Goal: Information Seeking & Learning: Check status

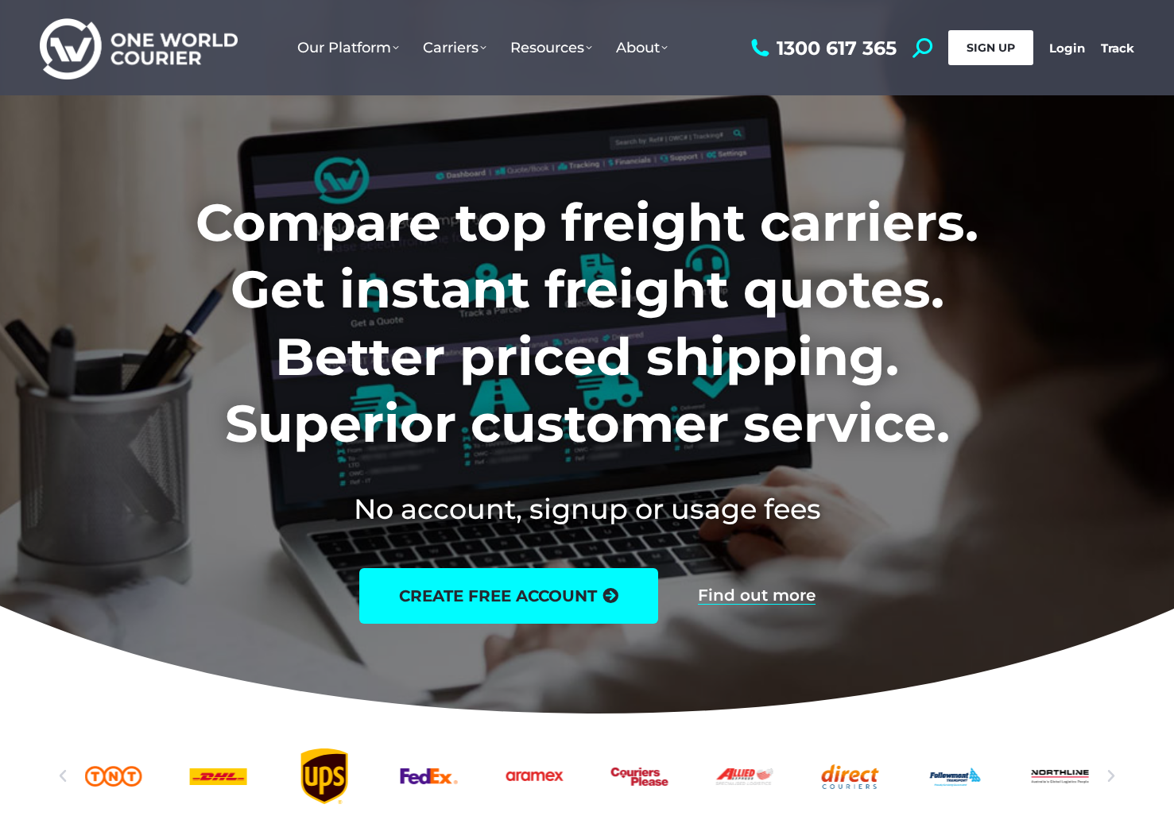
click at [997, 52] on span "SIGN UP" at bounding box center [990, 48] width 48 height 14
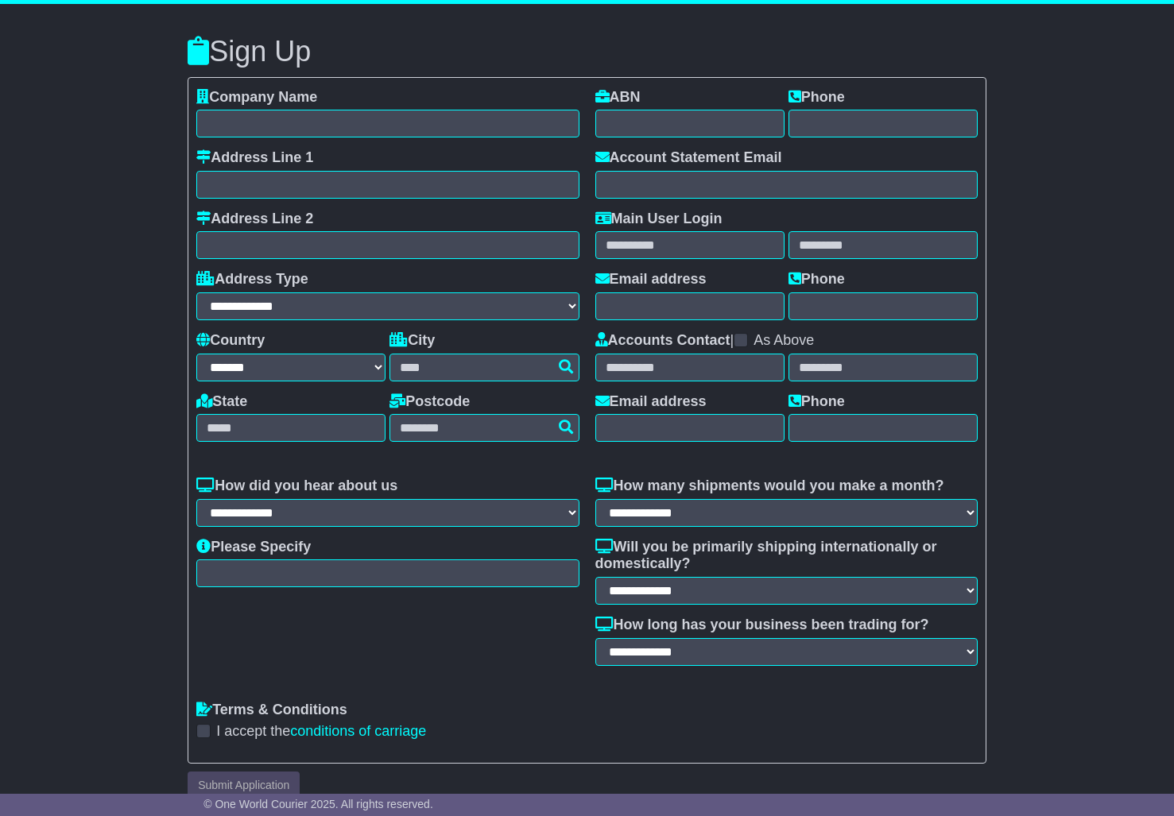
select select "**"
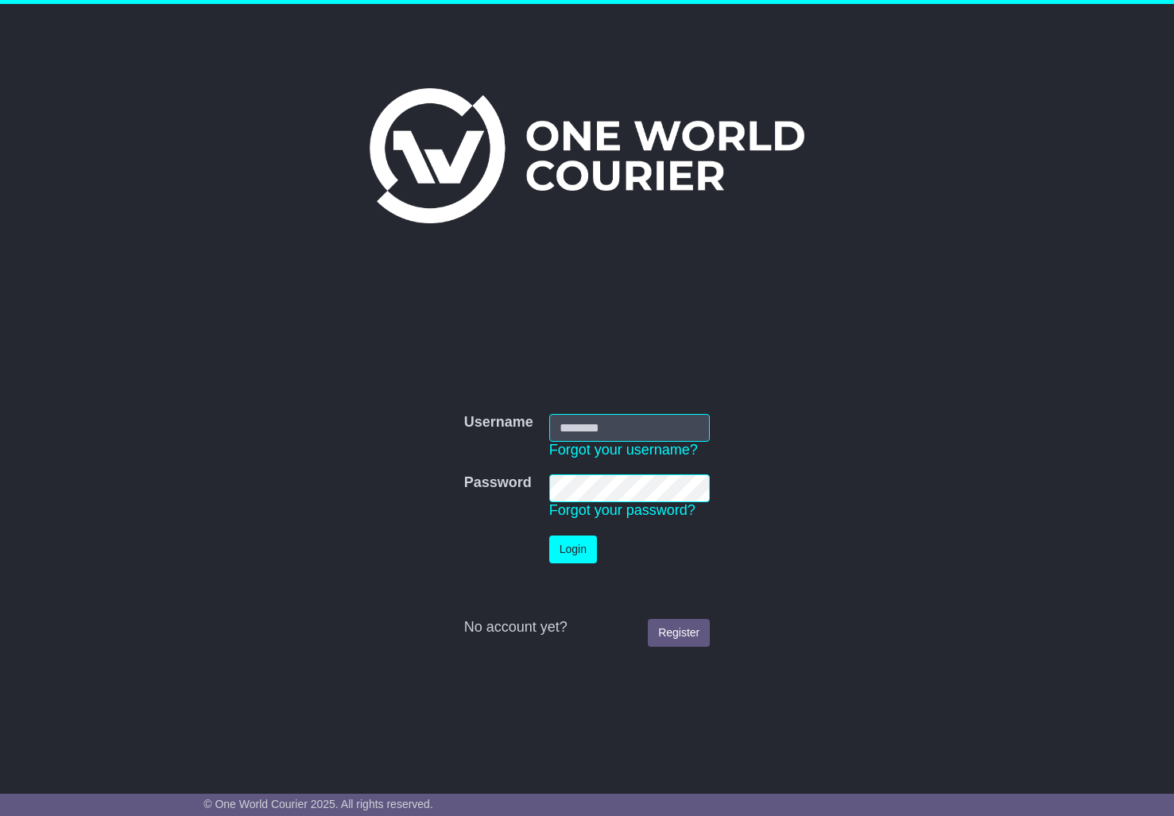
type input "**********"
click at [574, 541] on button "Login" at bounding box center [573, 550] width 48 height 28
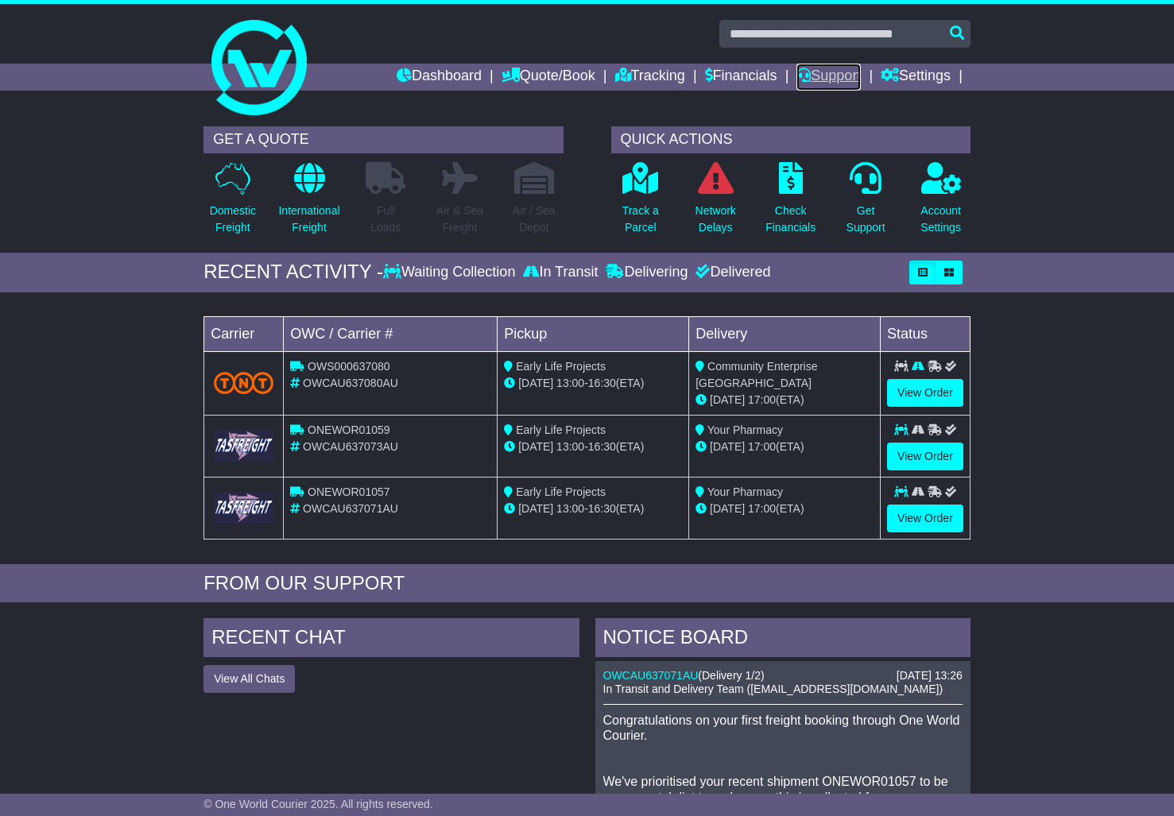
click at [822, 79] on link "Support" at bounding box center [828, 77] width 64 height 27
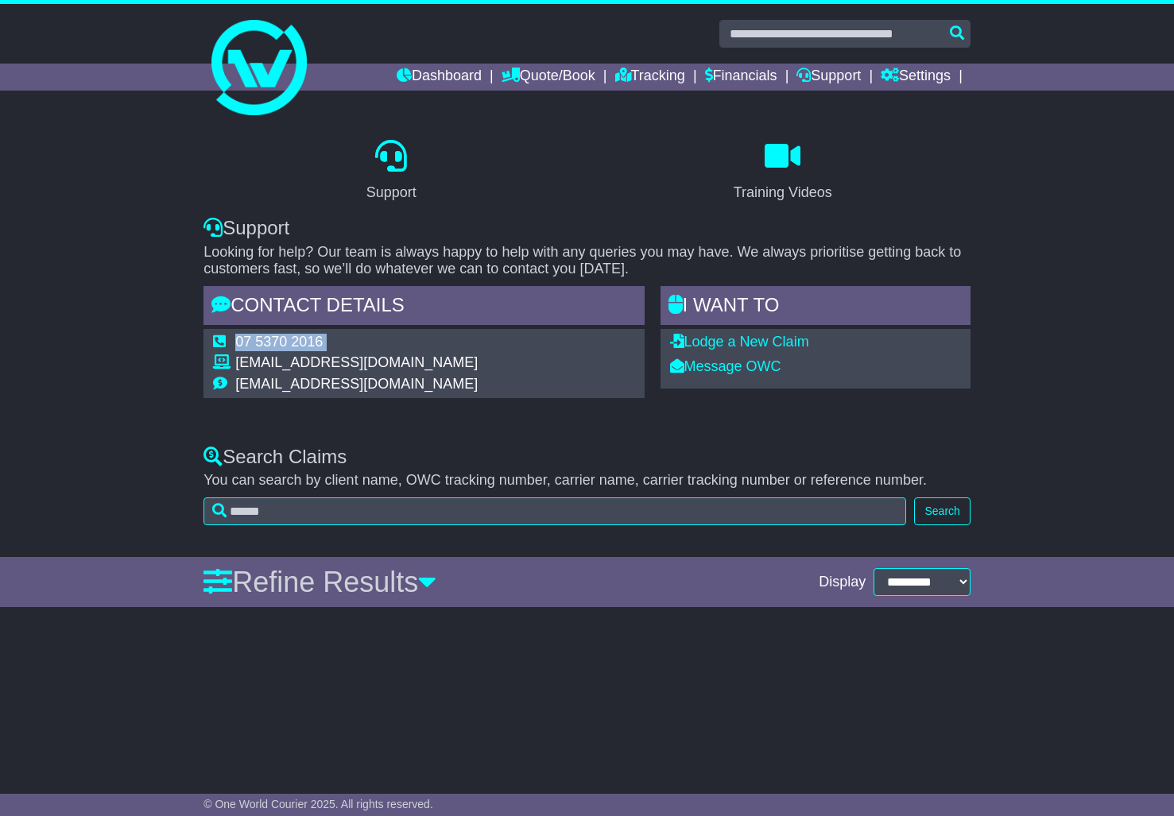
drag, startPoint x: 453, startPoint y: 365, endPoint x: 238, endPoint y: 369, distance: 215.3
click at [238, 369] on div "07 5370 2016 support@oneworldcourier.com.au accounts@oneworldcourier.com.au" at bounding box center [423, 363] width 440 height 69
click at [286, 373] on td "support@oneworldcourier.com.au" at bounding box center [356, 364] width 242 height 21
click at [451, 384] on div "07 5370 2016 support@oneworldcourier.com.au accounts@oneworldcourier.com.au" at bounding box center [423, 363] width 440 height 69
drag, startPoint x: 444, startPoint y: 362, endPoint x: 235, endPoint y: 367, distance: 209.0
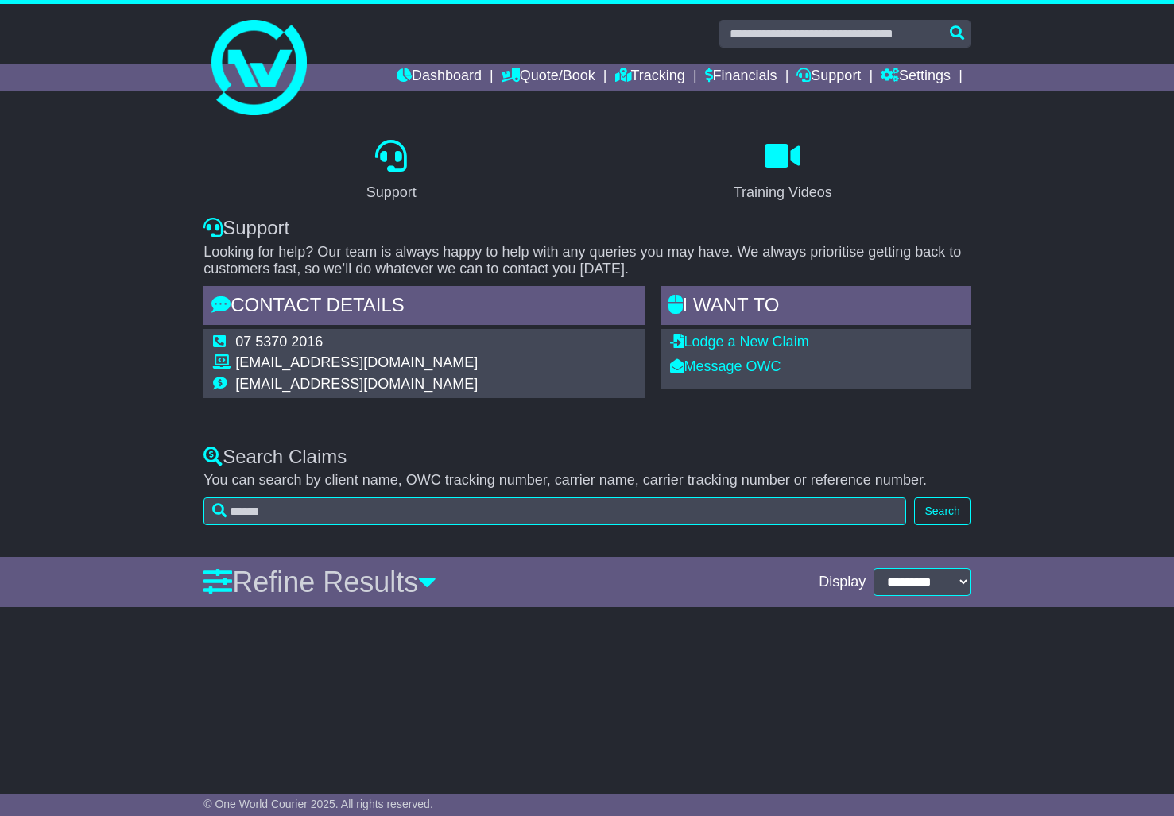
click at [235, 367] on td "support@oneworldcourier.com.au" at bounding box center [356, 364] width 242 height 21
copy td "support@oneworldcourier.com.au"
click at [396, 79] on link "Dashboard" at bounding box center [438, 77] width 85 height 27
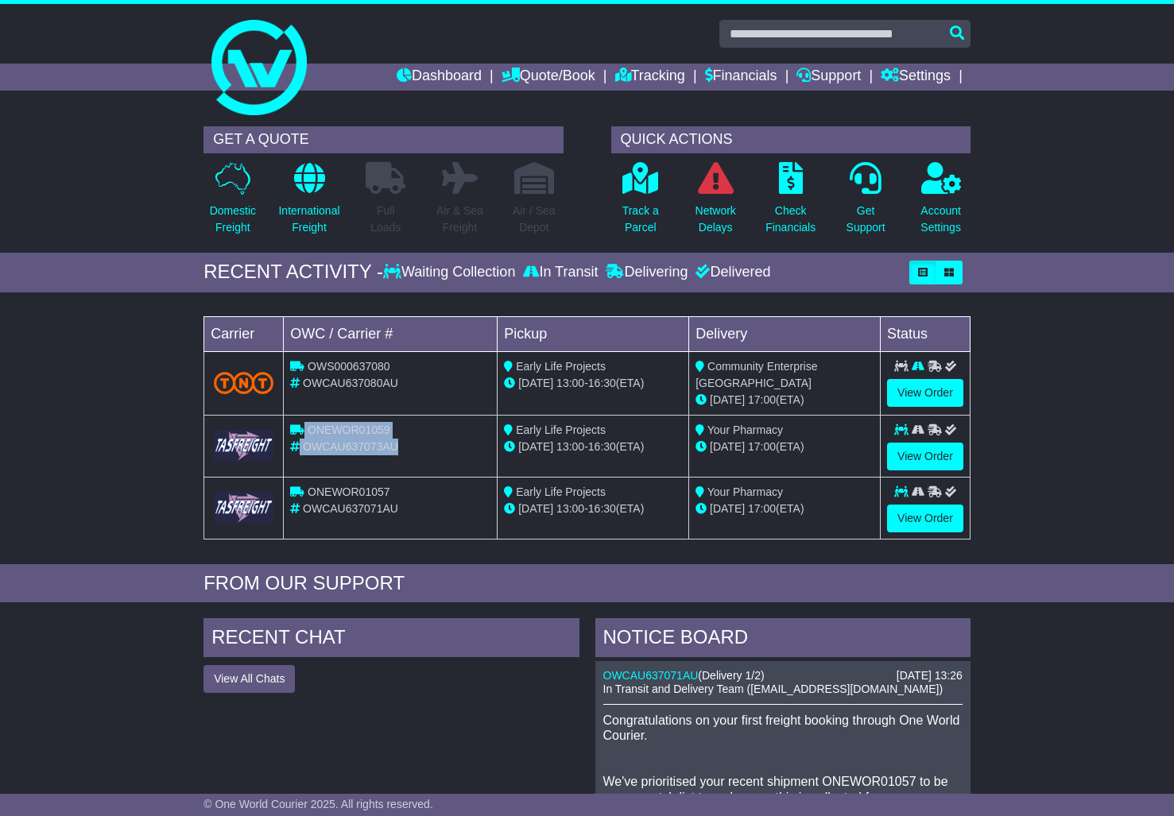
drag, startPoint x: 414, startPoint y: 445, endPoint x: 286, endPoint y: 431, distance: 128.7
click at [286, 431] on td "ONEWOR01059 OWCAU637073AU" at bounding box center [391, 446] width 214 height 62
copy td "ONEWOR01059 OWCAU637073AU"
drag, startPoint x: 396, startPoint y: 511, endPoint x: 291, endPoint y: 485, distance: 108.7
click at [291, 485] on td "ONEWOR01057 OWCAU637071AU" at bounding box center [391, 508] width 214 height 62
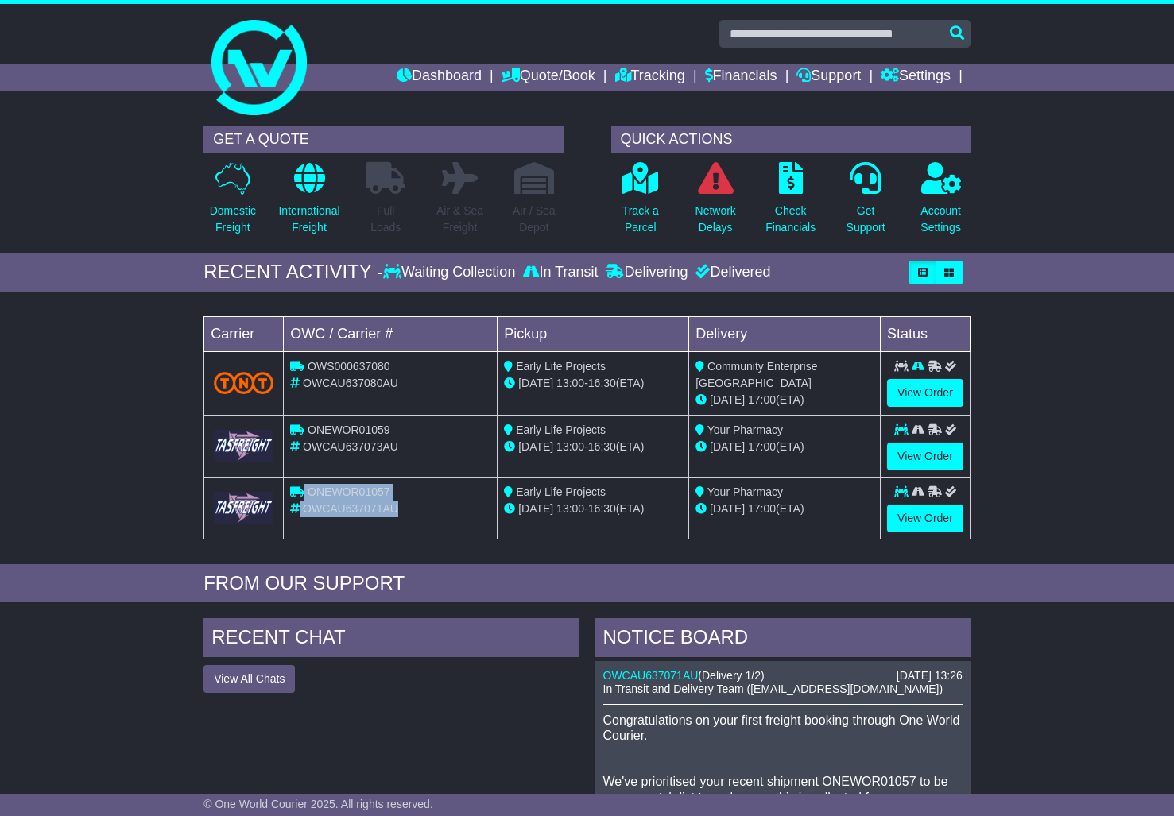
copy td "ONEWOR01057 OWCAU637071AU"
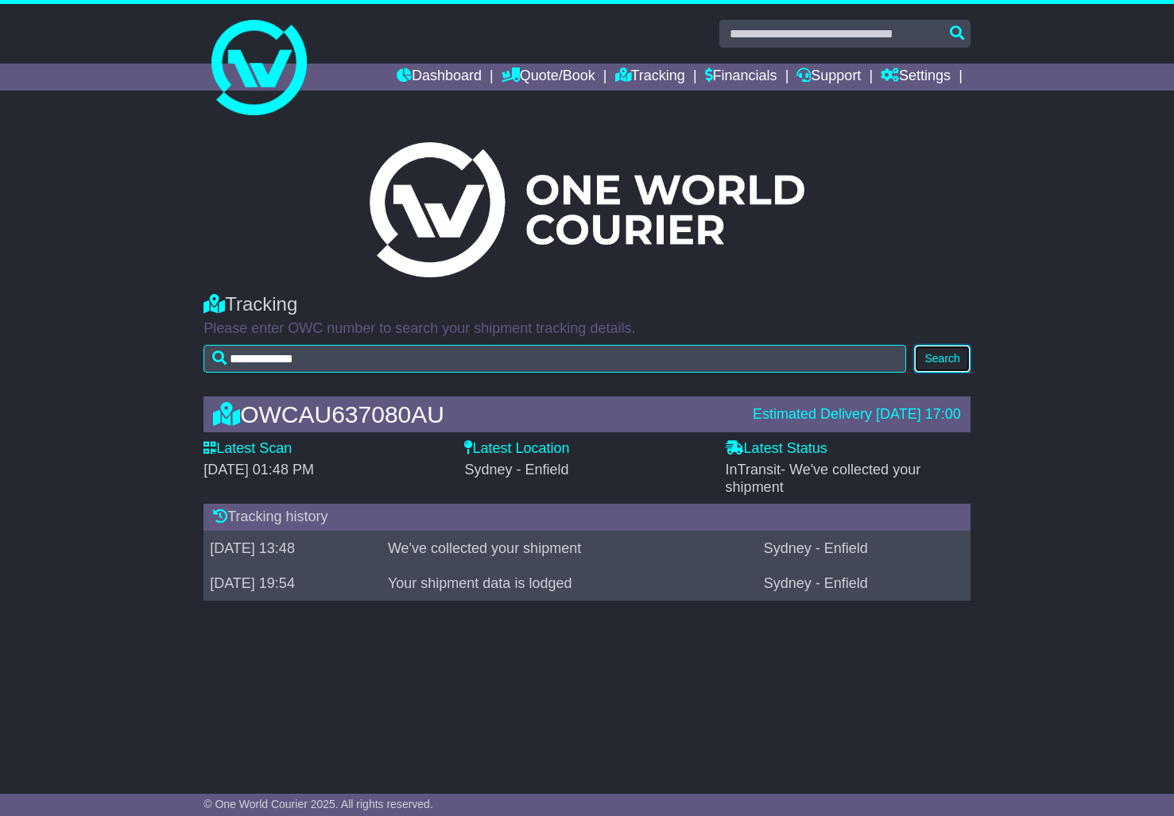
click at [957, 363] on button "Search" at bounding box center [942, 359] width 56 height 28
click at [829, 78] on link "Support" at bounding box center [828, 77] width 64 height 27
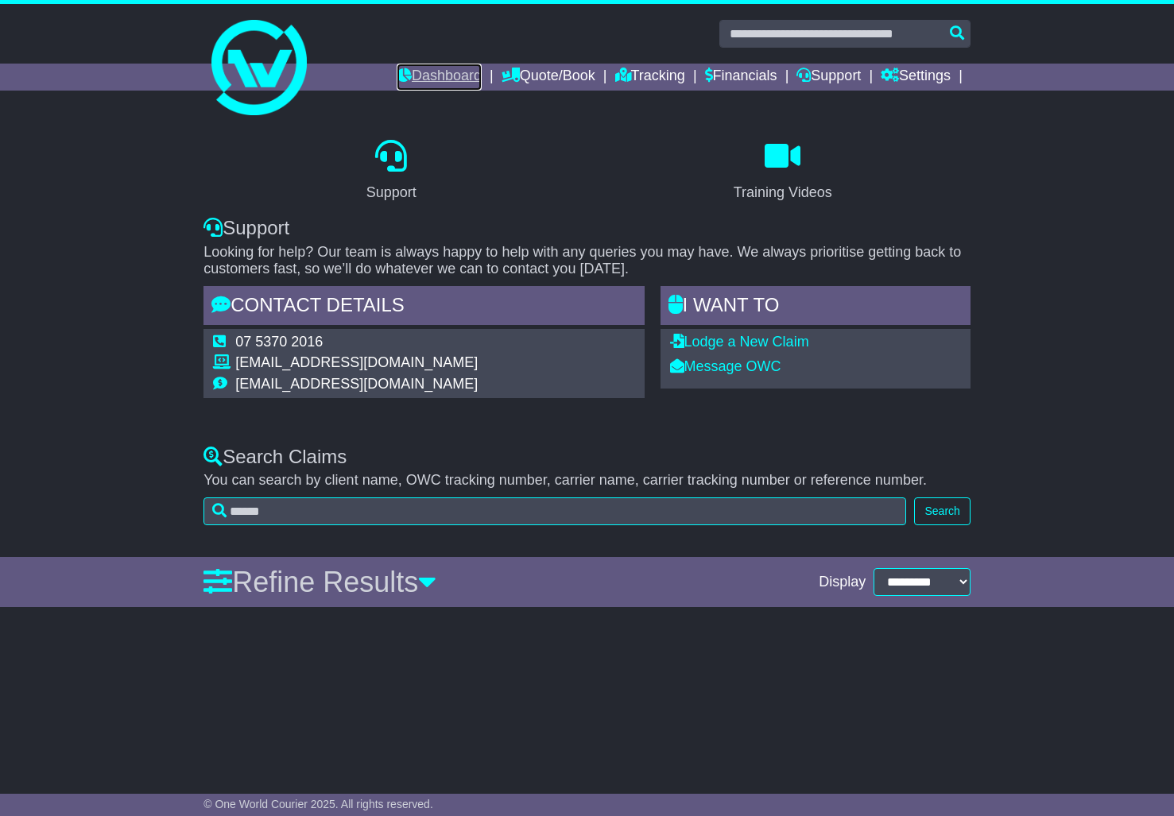
click at [427, 73] on link "Dashboard" at bounding box center [438, 77] width 85 height 27
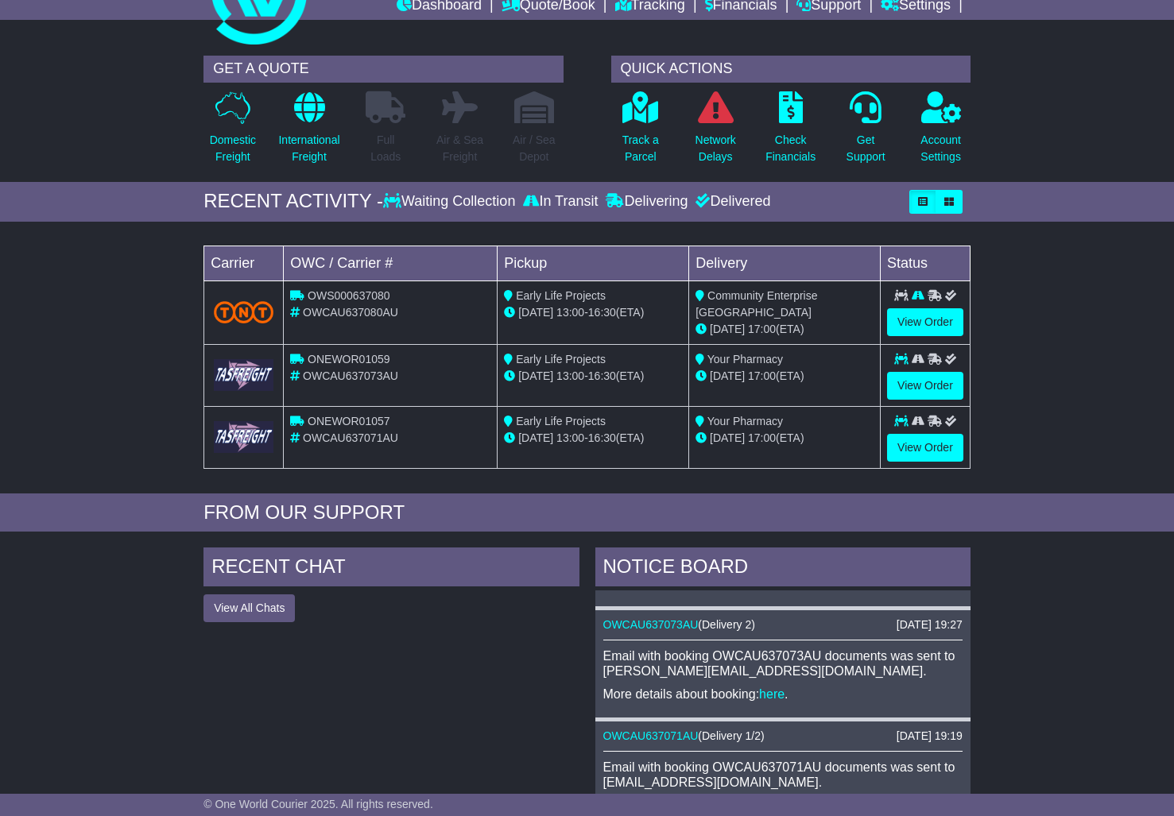
scroll to position [70, 0]
